Goal: Information Seeking & Learning: Check status

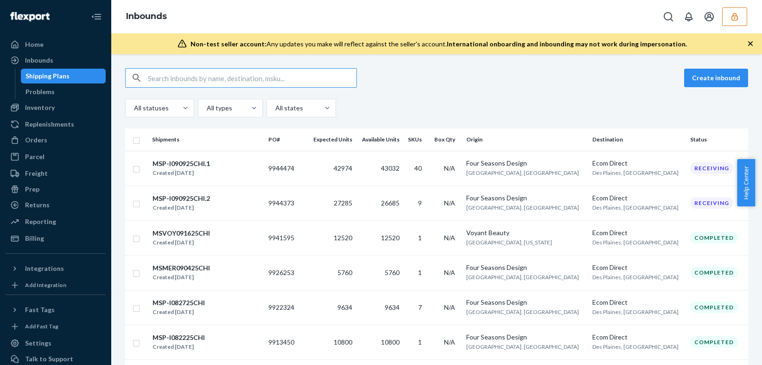
click at [287, 76] on input "text" at bounding box center [252, 78] width 209 height 19
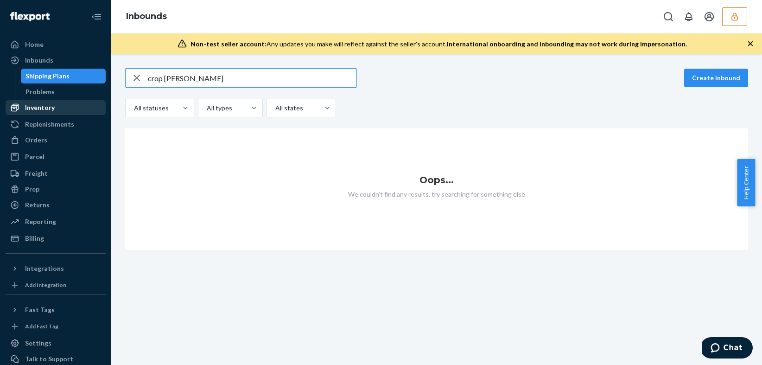
type input "crop [PERSON_NAME]"
click at [57, 108] on div "Inventory" at bounding box center [55, 107] width 98 height 13
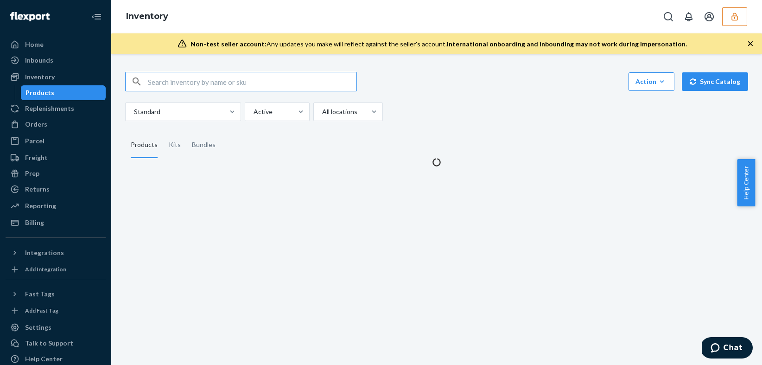
click at [287, 85] on input "text" at bounding box center [252, 81] width 209 height 19
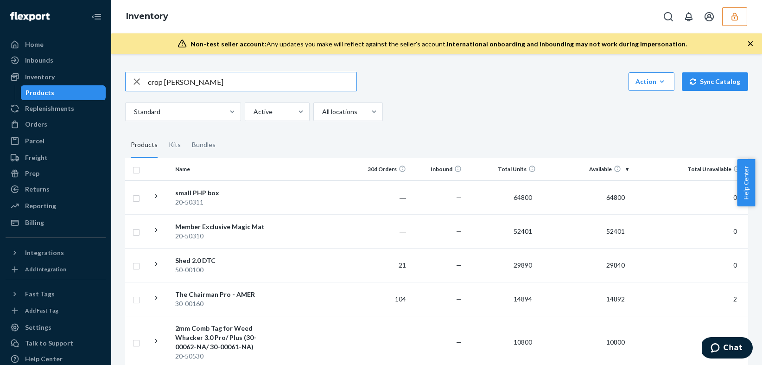
type input "crop [PERSON_NAME]"
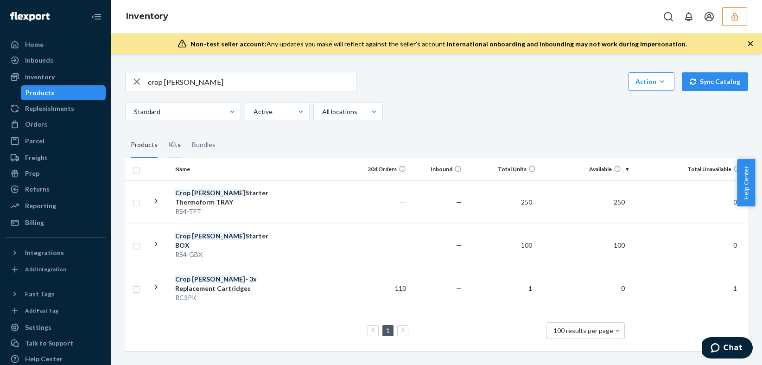
click at [175, 146] on div "Kits" at bounding box center [175, 145] width 12 height 26
click at [163, 132] on input "Kits" at bounding box center [163, 132] width 0 height 0
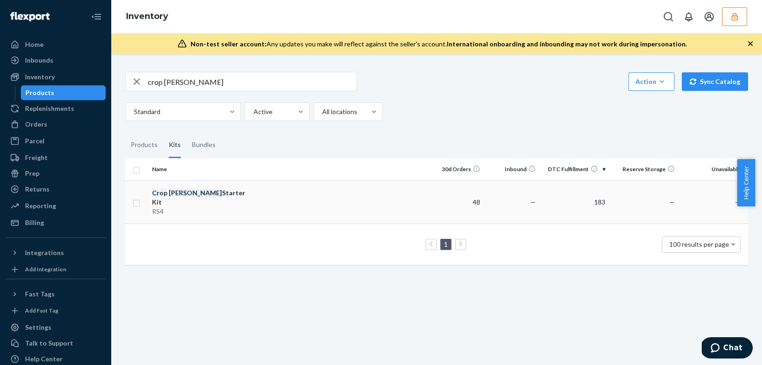
click at [393, 202] on td at bounding box center [341, 201] width 176 height 43
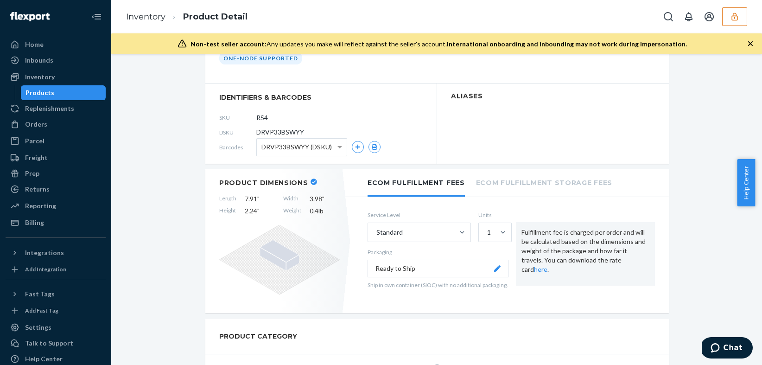
scroll to position [58, 0]
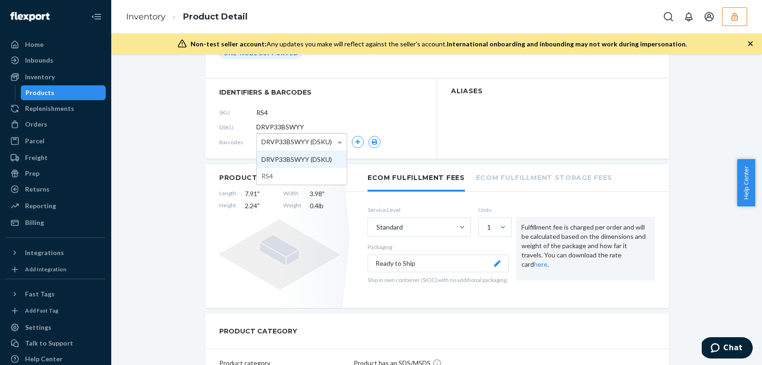
click at [338, 144] on span at bounding box center [341, 142] width 12 height 17
click at [370, 92] on span "identifiers & barcodes" at bounding box center [321, 92] width 204 height 9
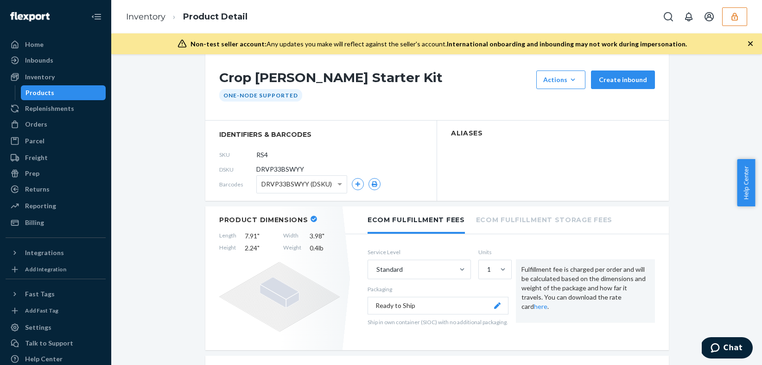
scroll to position [0, 0]
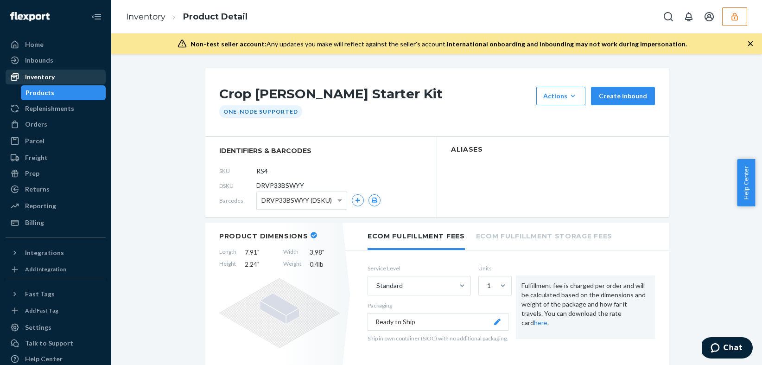
click at [43, 77] on div "Inventory" at bounding box center [40, 76] width 30 height 9
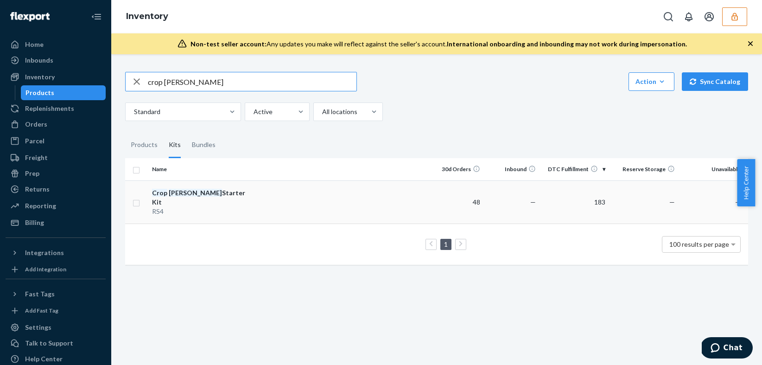
click at [255, 198] on td at bounding box center [341, 201] width 176 height 43
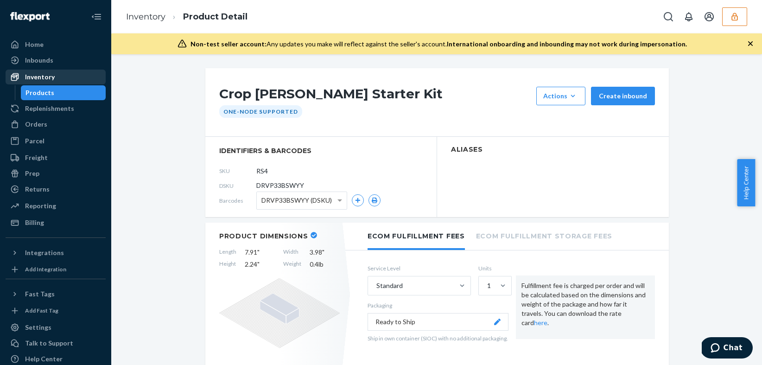
click at [45, 80] on div "Inventory" at bounding box center [40, 76] width 30 height 9
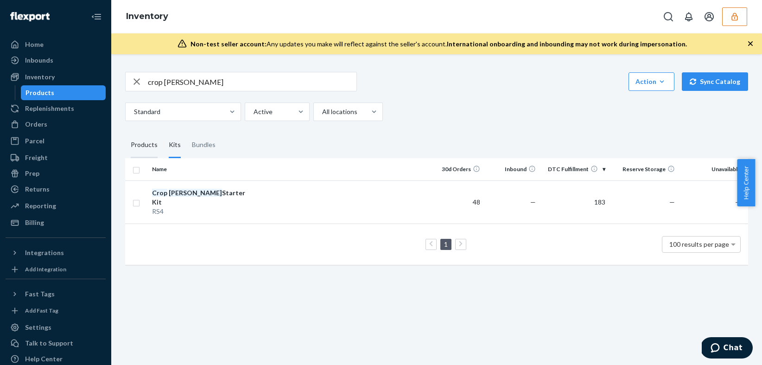
click at [140, 151] on div "Products" at bounding box center [144, 145] width 27 height 26
click at [125, 132] on input "Products" at bounding box center [125, 132] width 0 height 0
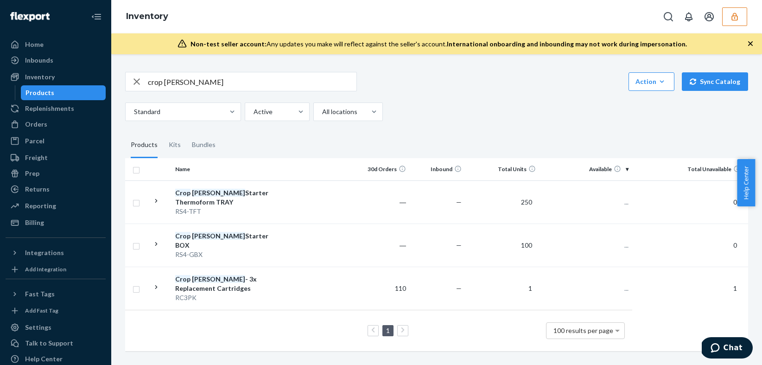
click at [219, 87] on input "crop [PERSON_NAME]" at bounding box center [252, 81] width 209 height 19
click at [302, 237] on td at bounding box center [315, 244] width 78 height 43
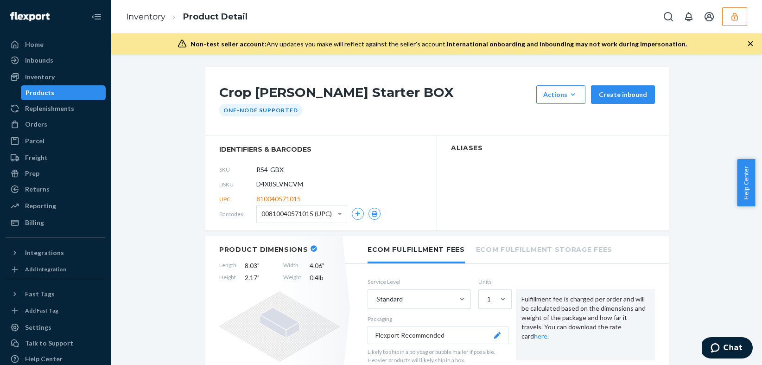
scroll to position [2, 0]
drag, startPoint x: 303, startPoint y: 197, endPoint x: 247, endPoint y: 202, distance: 56.3
click at [247, 202] on div "UPC 810040571015" at bounding box center [321, 198] width 204 height 15
click at [256, 200] on span "810040571015" at bounding box center [278, 198] width 45 height 9
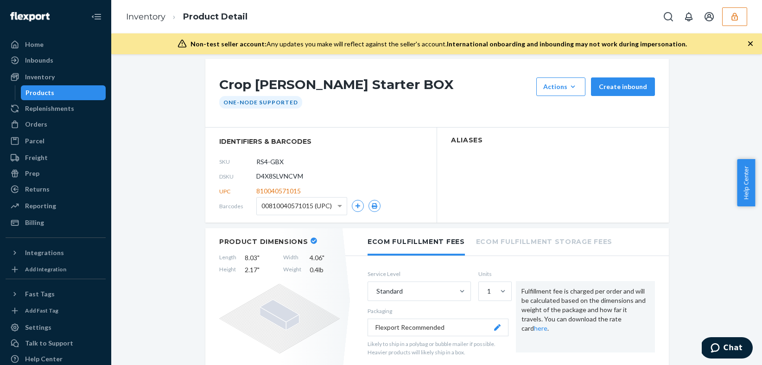
scroll to position [10, 0]
click at [337, 209] on span at bounding box center [341, 205] width 12 height 17
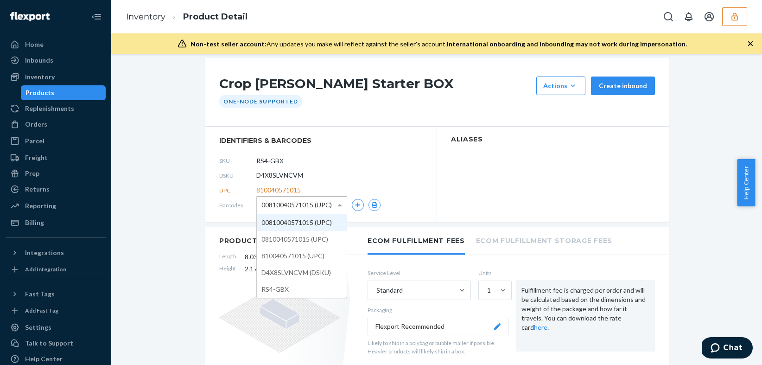
click at [394, 117] on div "Crop [PERSON_NAME] Starter BOX Actions Add components Hide Request removal Crea…" at bounding box center [437, 92] width 464 height 69
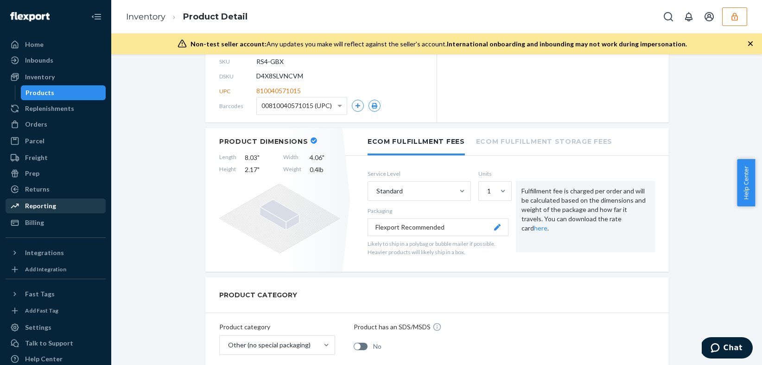
scroll to position [108, 0]
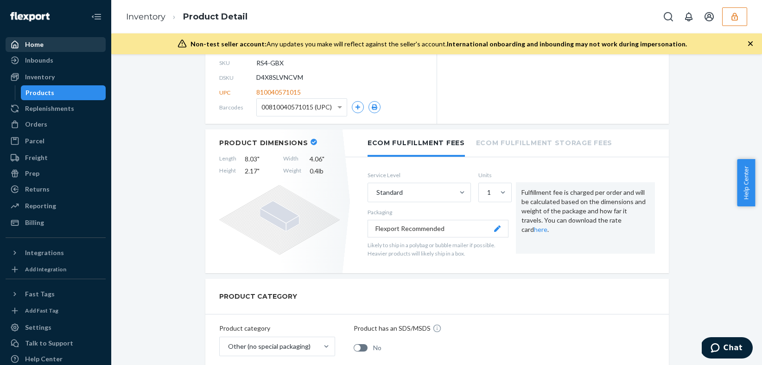
click at [23, 40] on div at bounding box center [17, 44] width 15 height 9
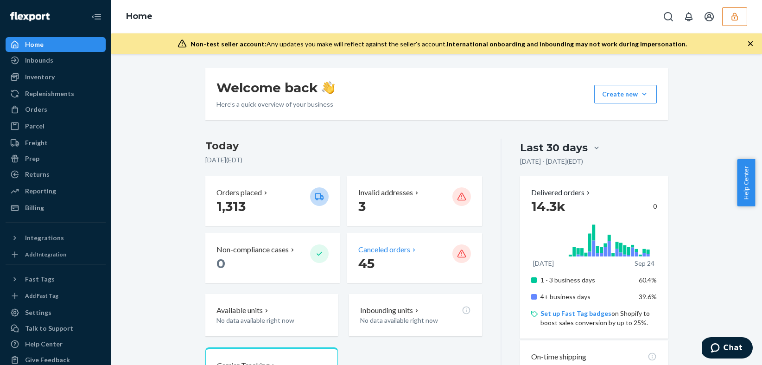
click at [389, 249] on p "Canceled orders" at bounding box center [384, 249] width 52 height 11
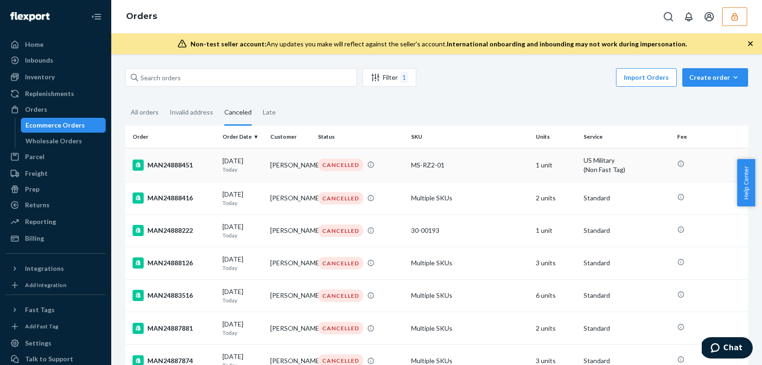
click at [500, 168] on div "MS-RZ2-01" at bounding box center [469, 164] width 117 height 9
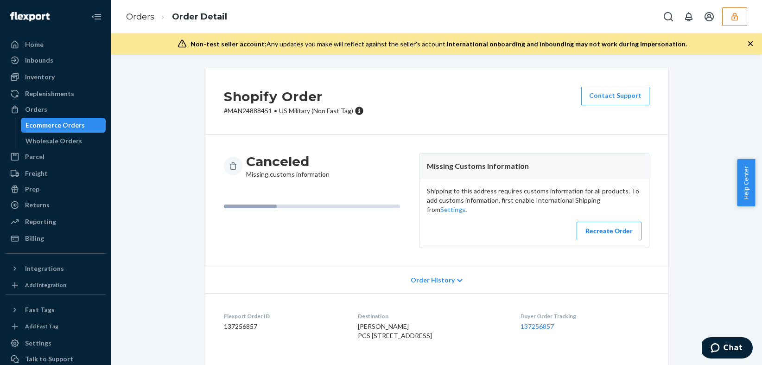
click at [452, 274] on div "Order History" at bounding box center [436, 280] width 463 height 26
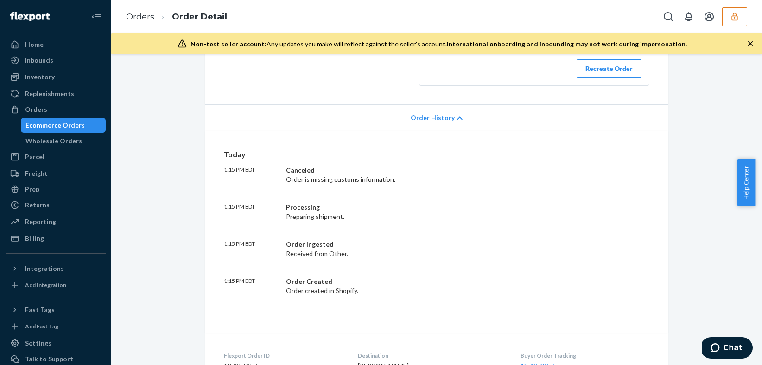
scroll to position [170, 0]
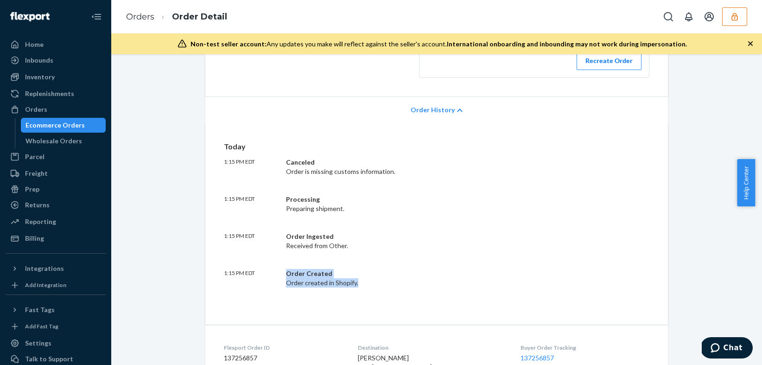
drag, startPoint x: 362, startPoint y: 278, endPoint x: 293, endPoint y: 254, distance: 72.6
click at [293, 254] on div "Today 1:15 PM EDT Canceled Order is missing customs information. 1:15 PM EDT Pr…" at bounding box center [437, 214] width 426 height 146
click at [294, 254] on div "Today 1:15 PM EDT Canceled Order is missing customs information. 1:15 PM EDT Pr…" at bounding box center [437, 214] width 426 height 146
click at [309, 232] on div "Order Ingested" at bounding box center [423, 236] width 274 height 9
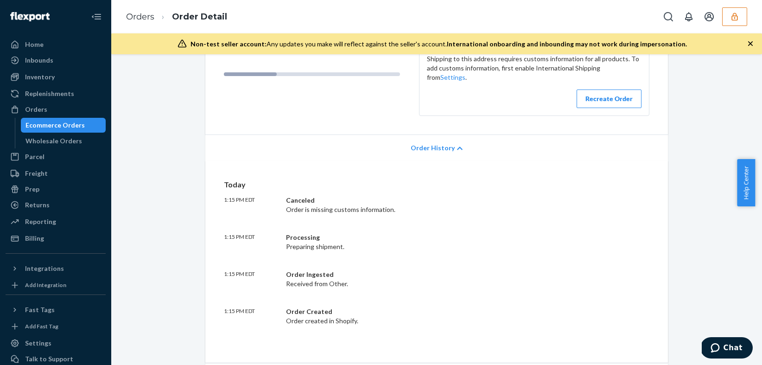
scroll to position [0, 0]
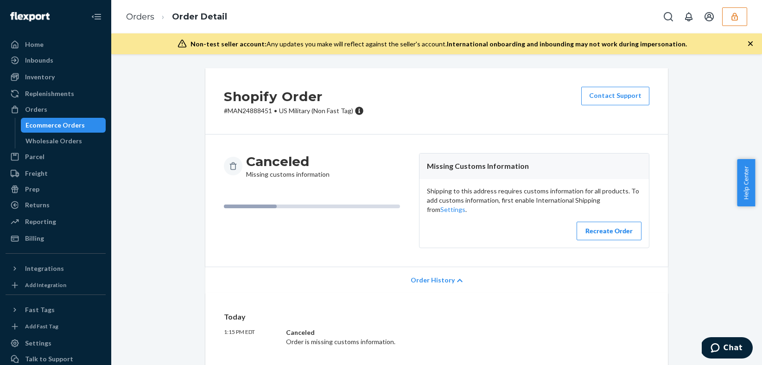
click at [85, 124] on div "Ecommerce Orders" at bounding box center [63, 125] width 83 height 13
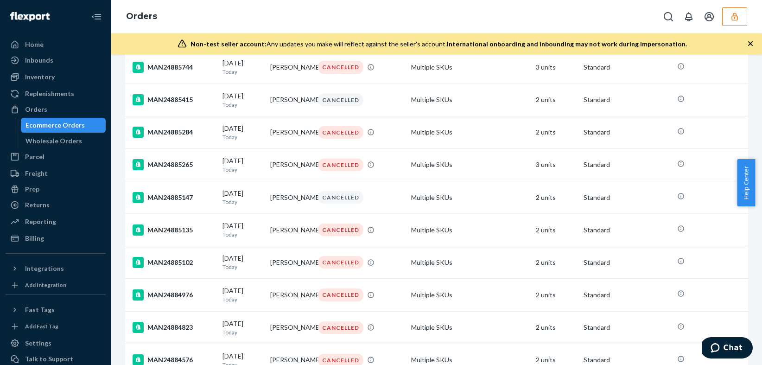
scroll to position [2000, 0]
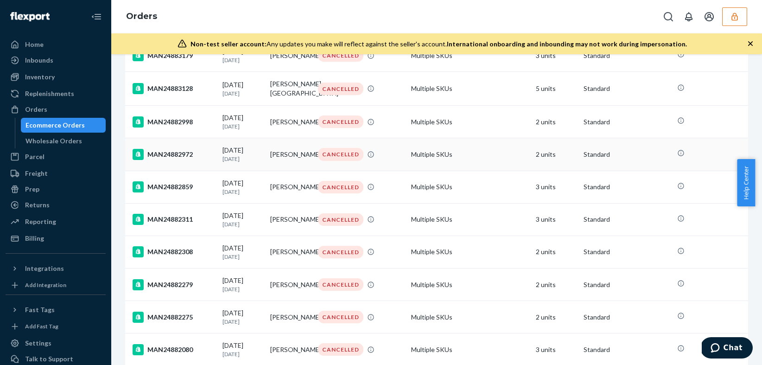
click at [466, 171] on td "Multiple SKUs" at bounding box center [470, 154] width 125 height 32
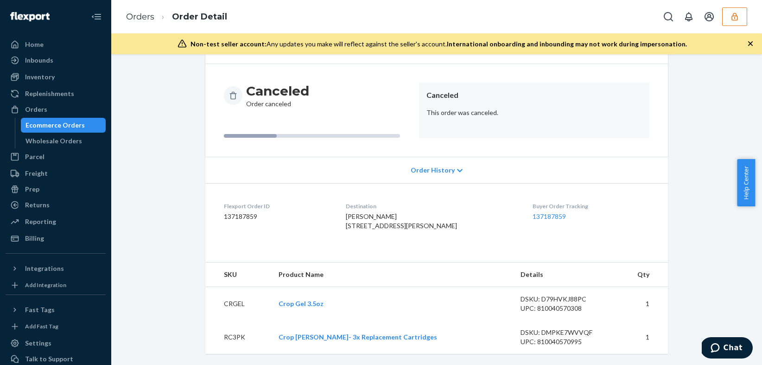
scroll to position [89, 0]
click at [438, 166] on span "Order History" at bounding box center [433, 170] width 44 height 9
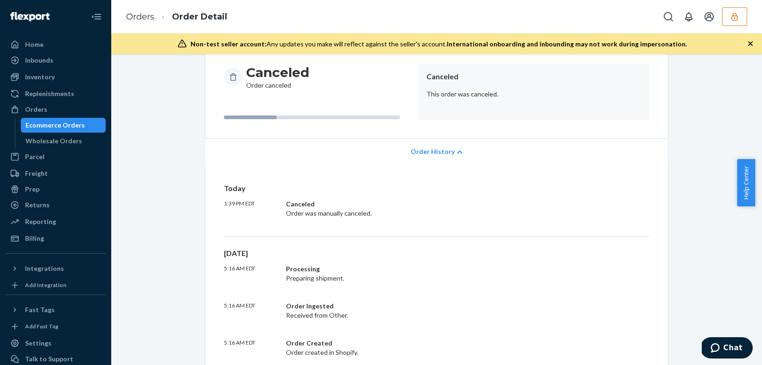
click at [435, 149] on span "Order History" at bounding box center [433, 151] width 44 height 9
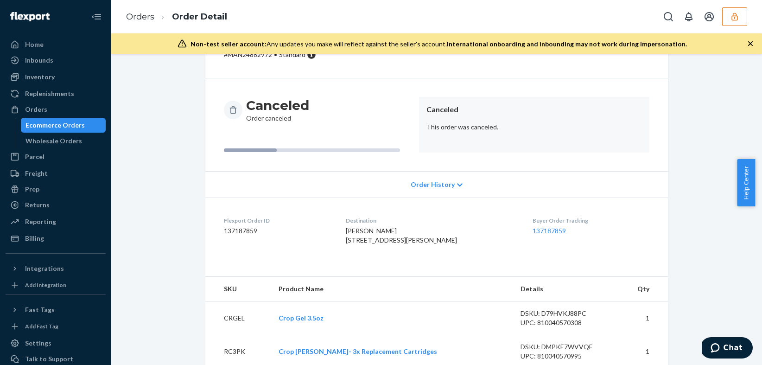
scroll to position [0, 0]
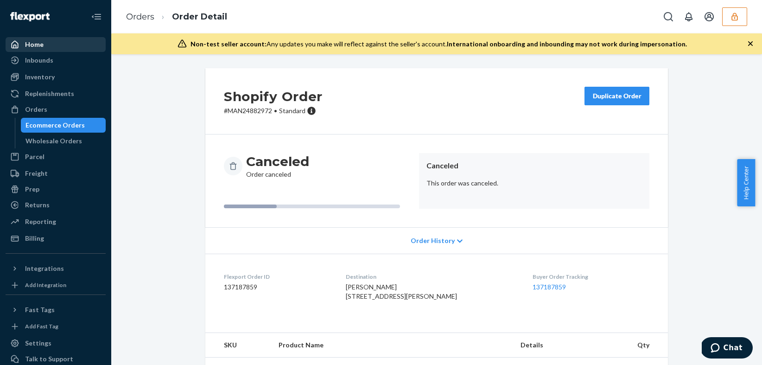
click at [42, 42] on div "Home" at bounding box center [55, 44] width 98 height 13
